Goal: Task Accomplishment & Management: Manage account settings

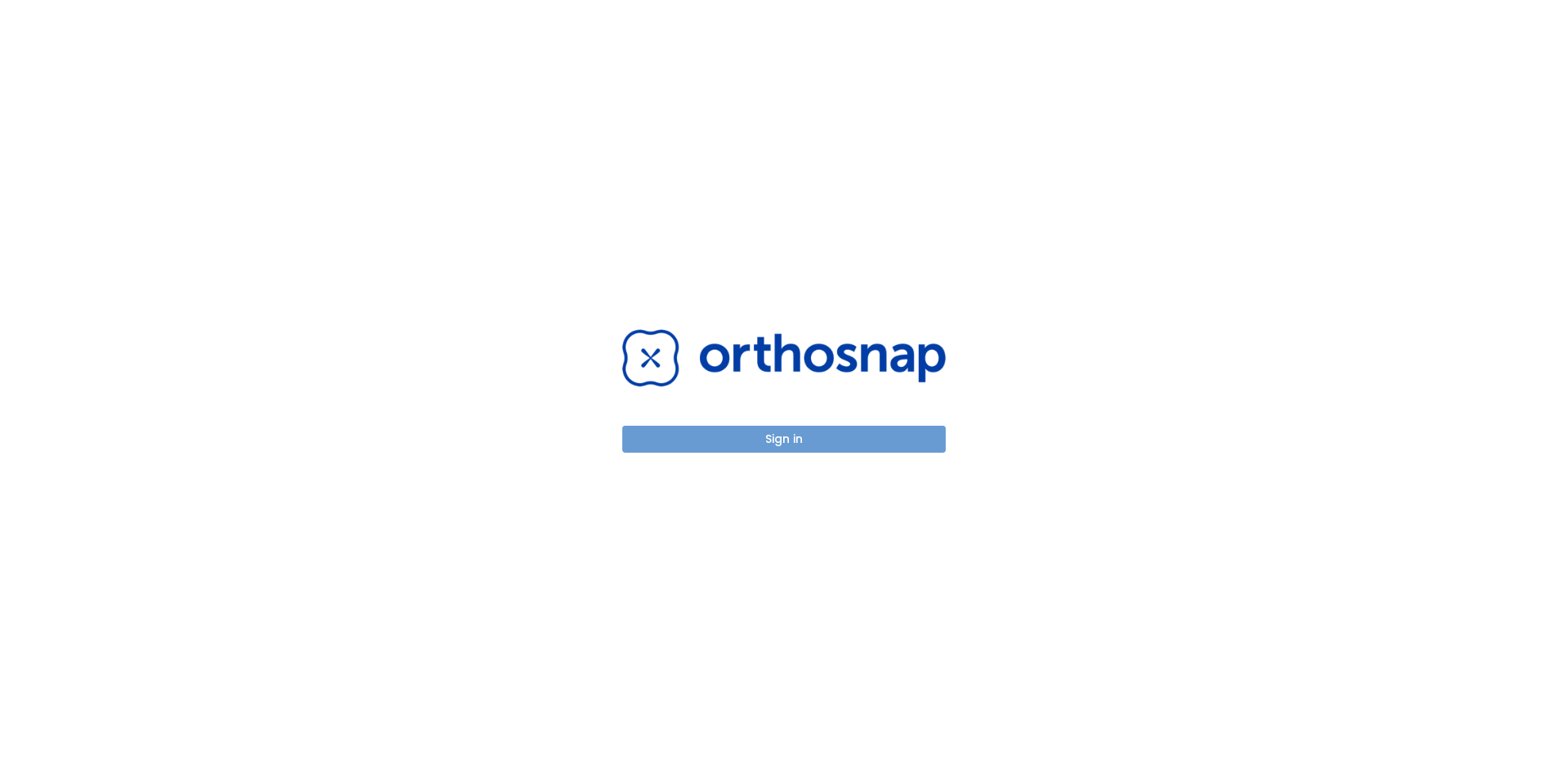
click at [830, 440] on button "Sign in" at bounding box center [784, 439] width 323 height 27
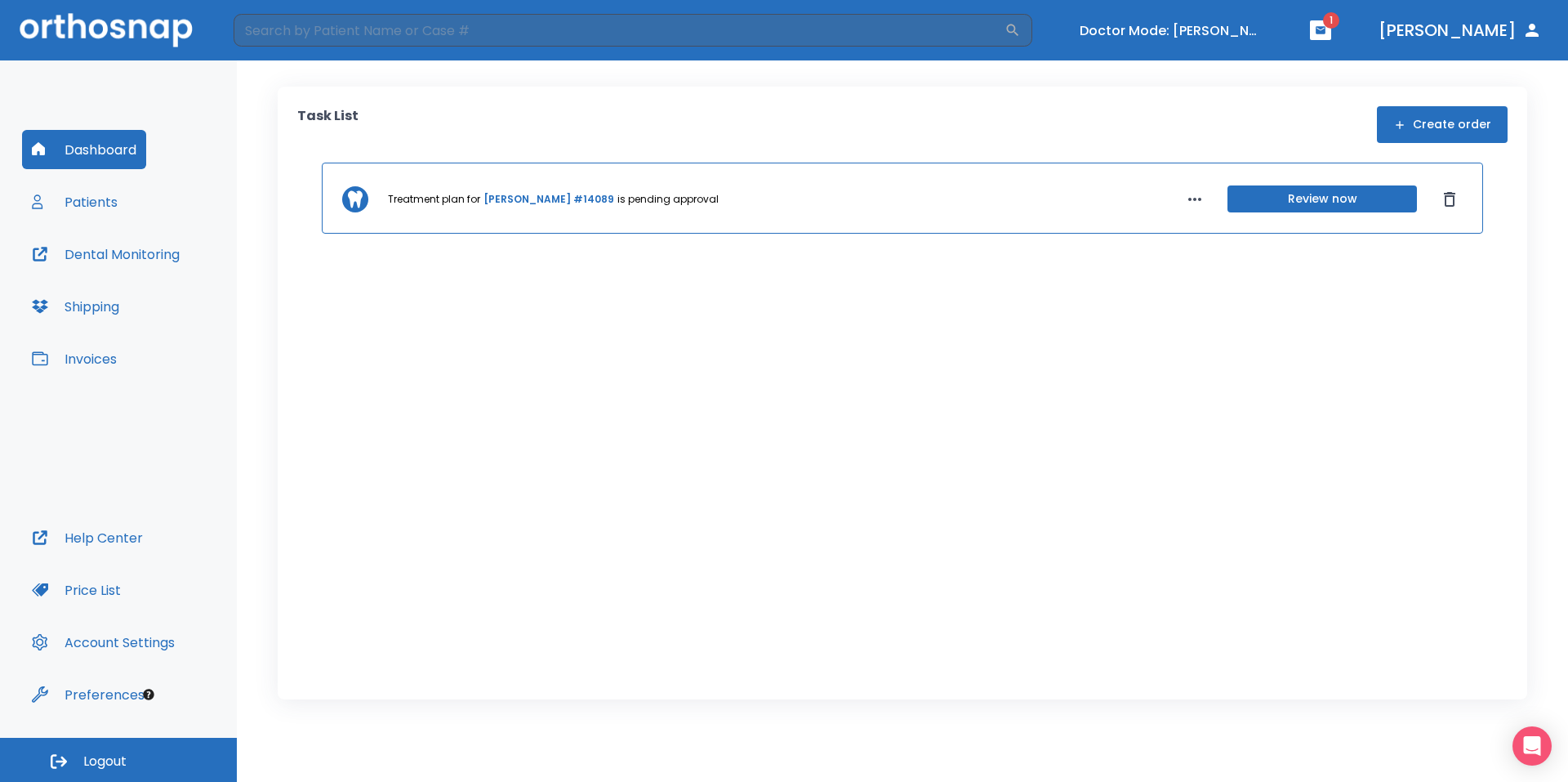
click at [541, 202] on link "[PERSON_NAME] #14089" at bounding box center [549, 198] width 131 height 14
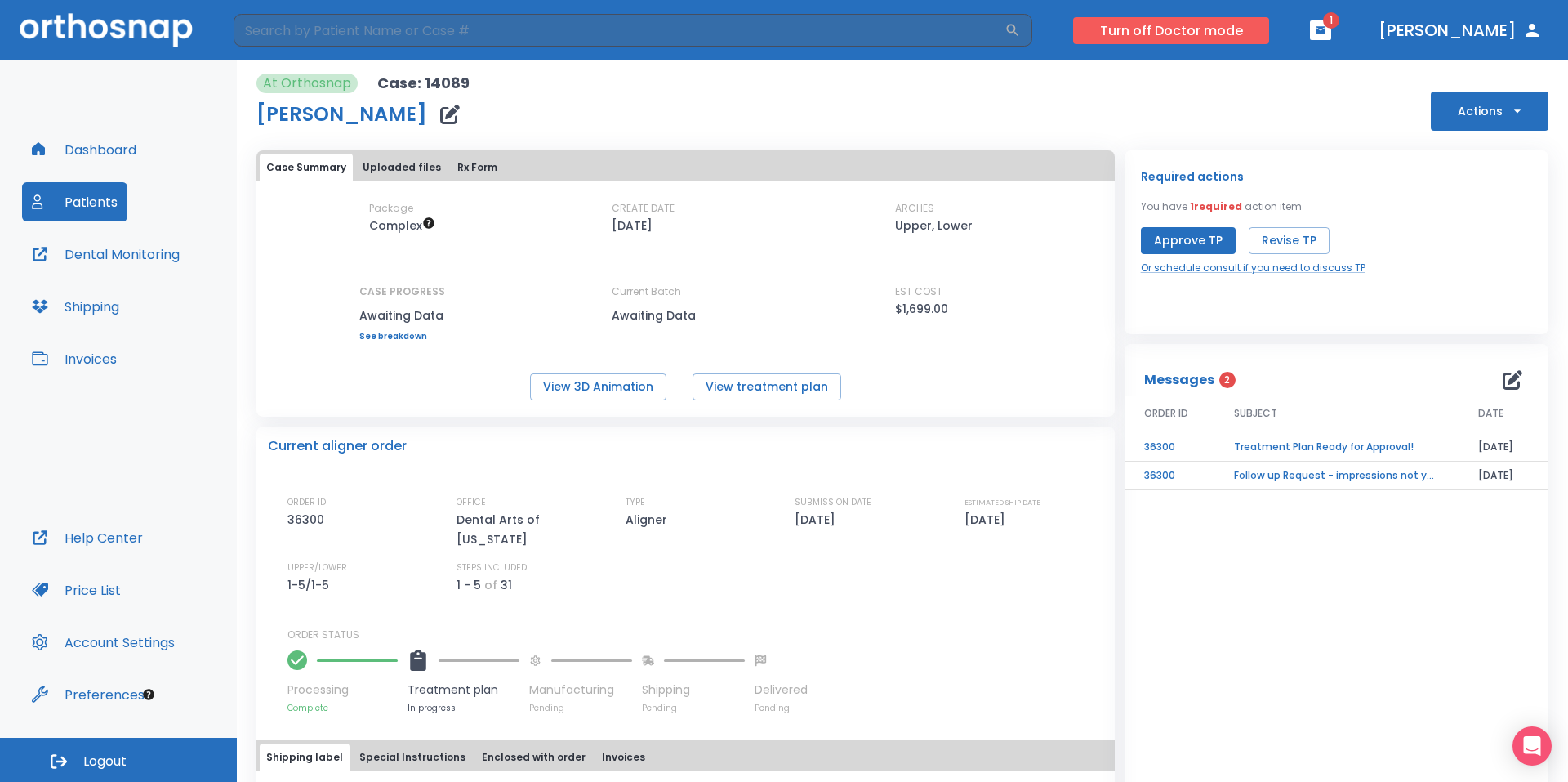
click at [1225, 31] on button "Turn off Doctor mode" at bounding box center [1170, 31] width 196 height 27
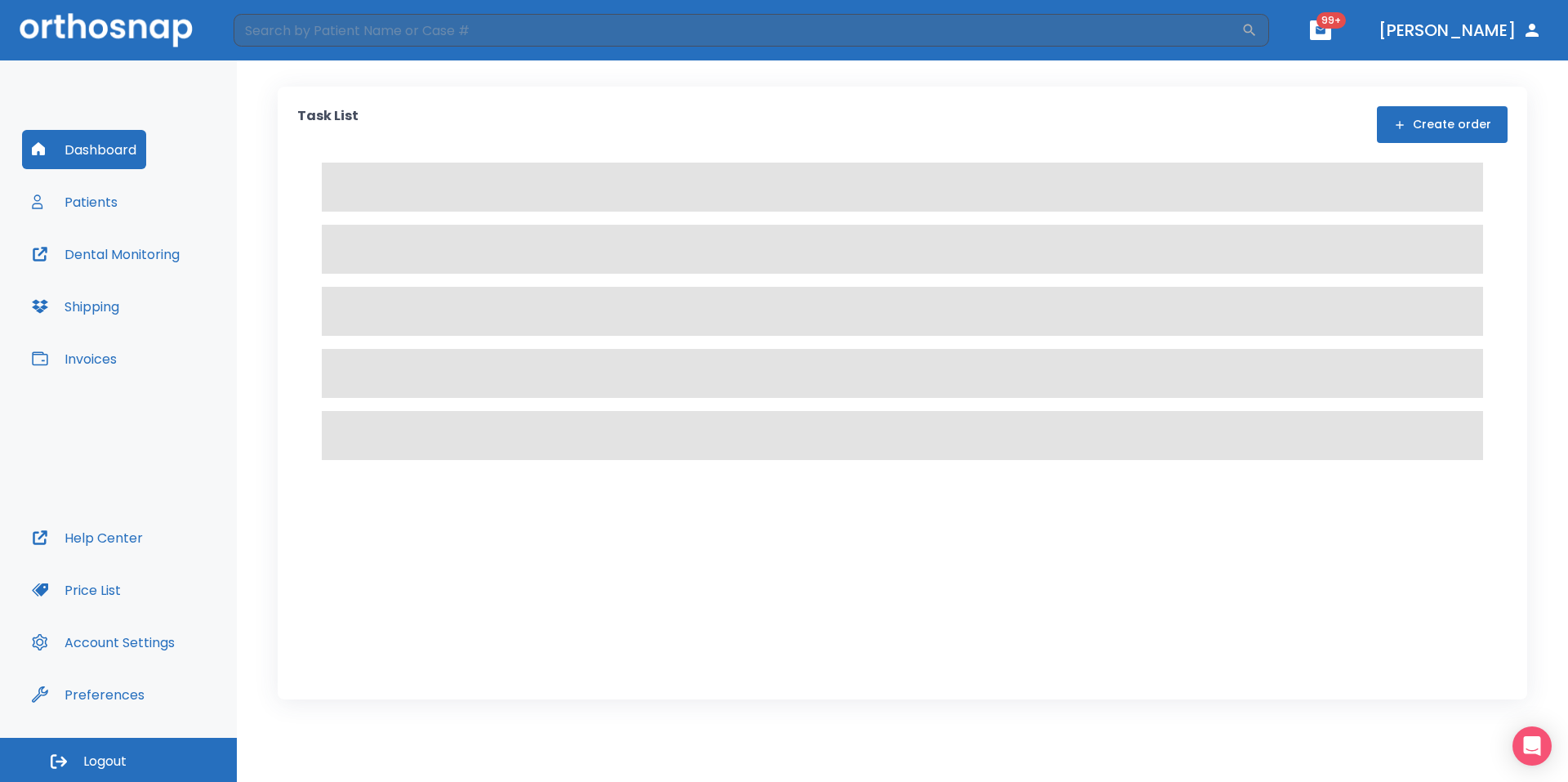
click at [155, 756] on button "Logout" at bounding box center [118, 760] width 237 height 44
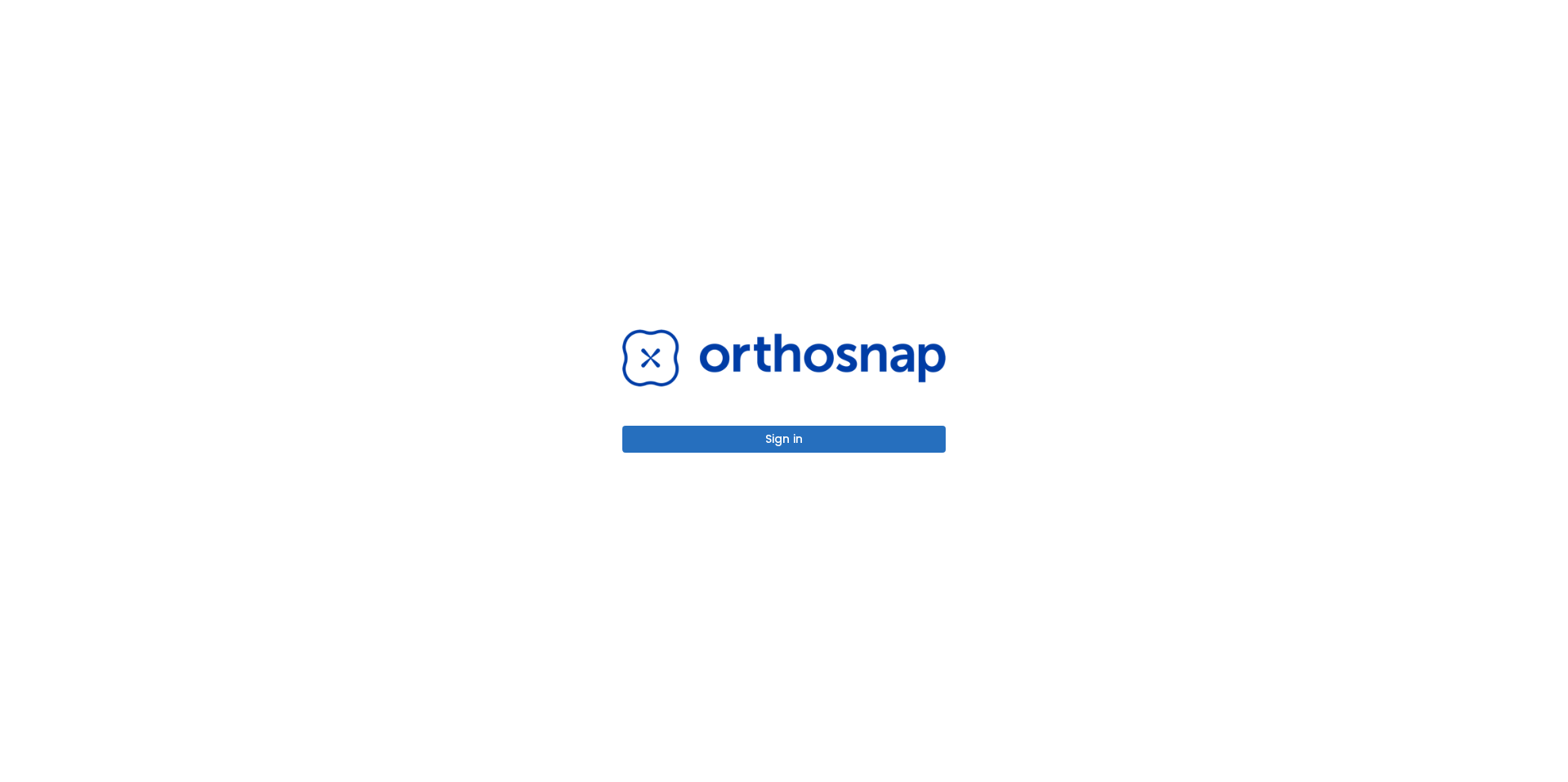
click at [813, 447] on button "Sign in" at bounding box center [784, 439] width 323 height 27
